Goal: Navigation & Orientation: Understand site structure

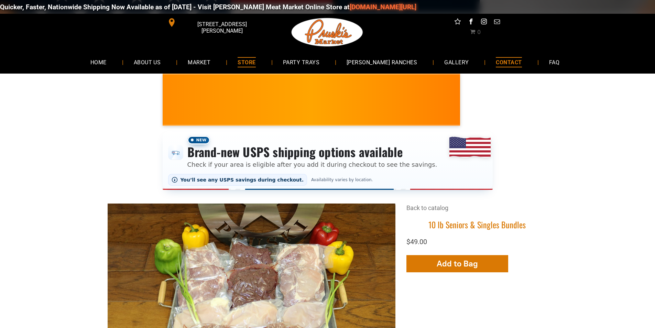
click at [496, 64] on span "CONTACT" at bounding box center [509, 62] width 26 height 10
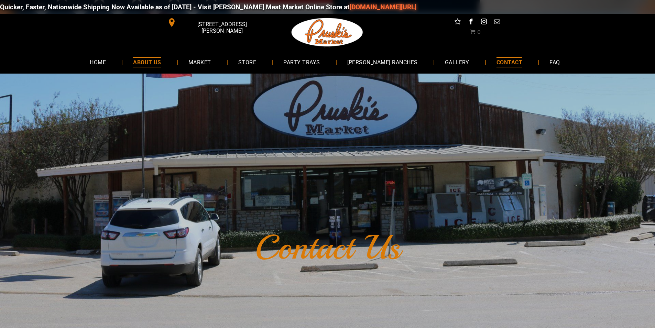
click at [163, 55] on link "ABOUT US" at bounding box center [147, 62] width 49 height 18
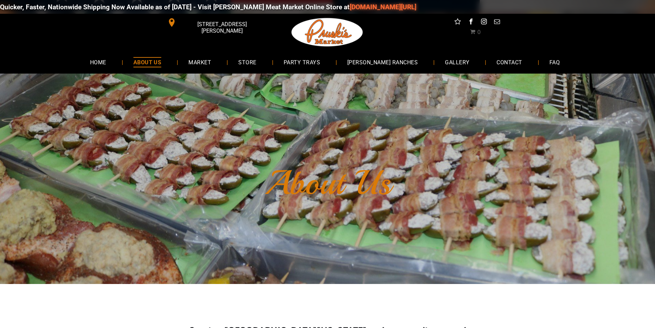
click at [147, 60] on span "ABOUT US" at bounding box center [147, 62] width 28 height 10
click at [117, 67] on link "HOME" at bounding box center [98, 62] width 37 height 18
